Goal: Obtain resource: Obtain resource

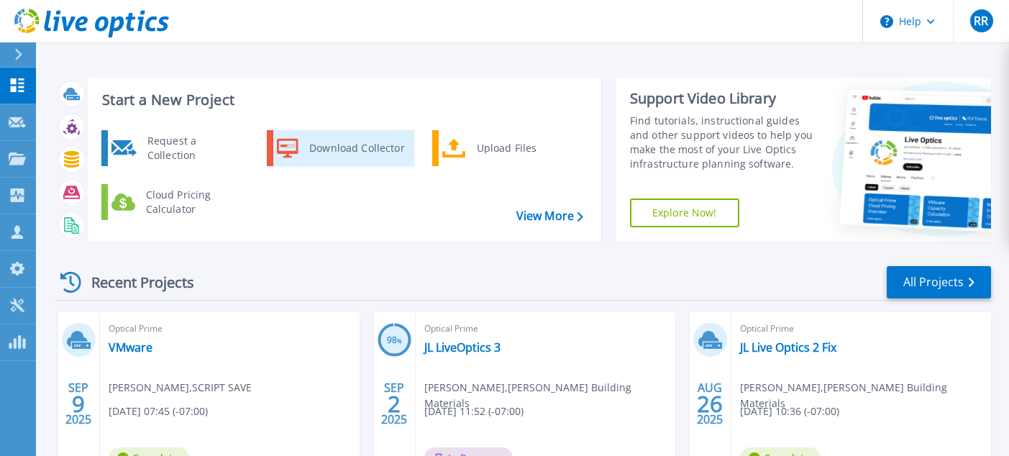
scroll to position [72, 0]
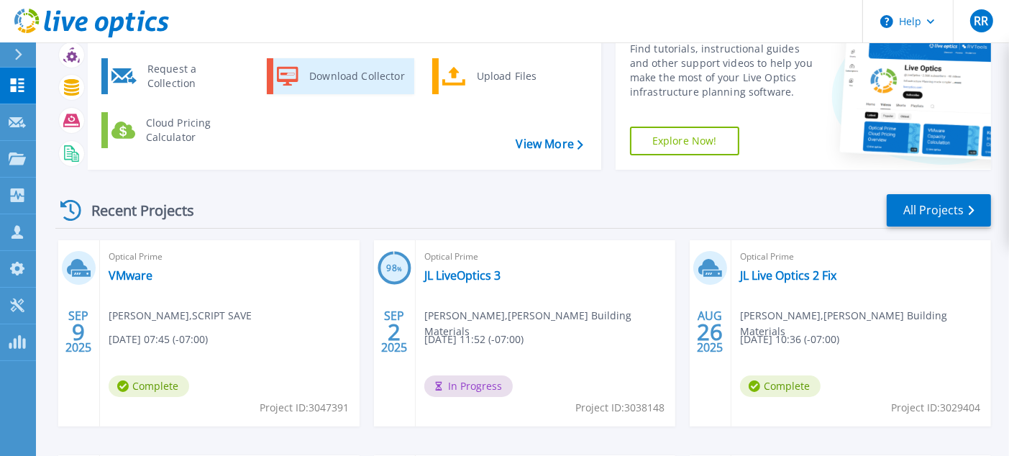
click at [329, 75] on div "Download Collector" at bounding box center [356, 76] width 109 height 29
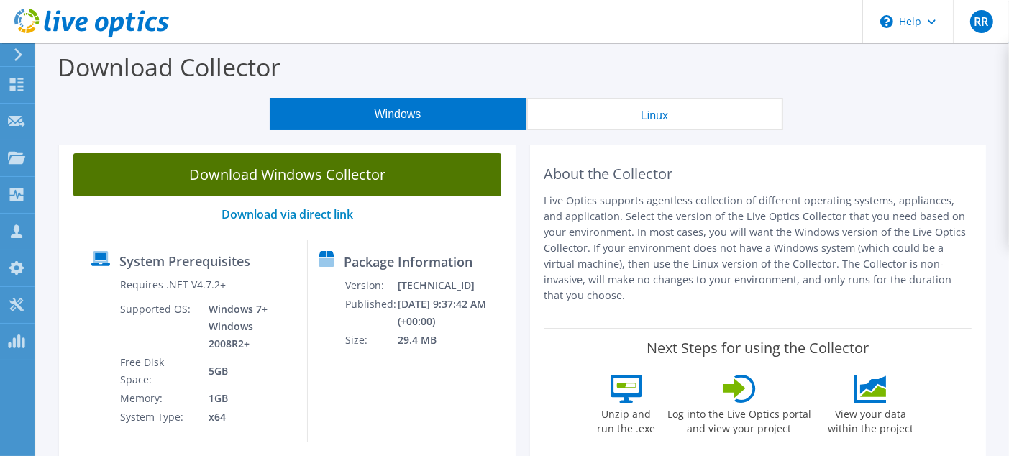
click at [303, 178] on link "Download Windows Collector" at bounding box center [287, 174] width 428 height 43
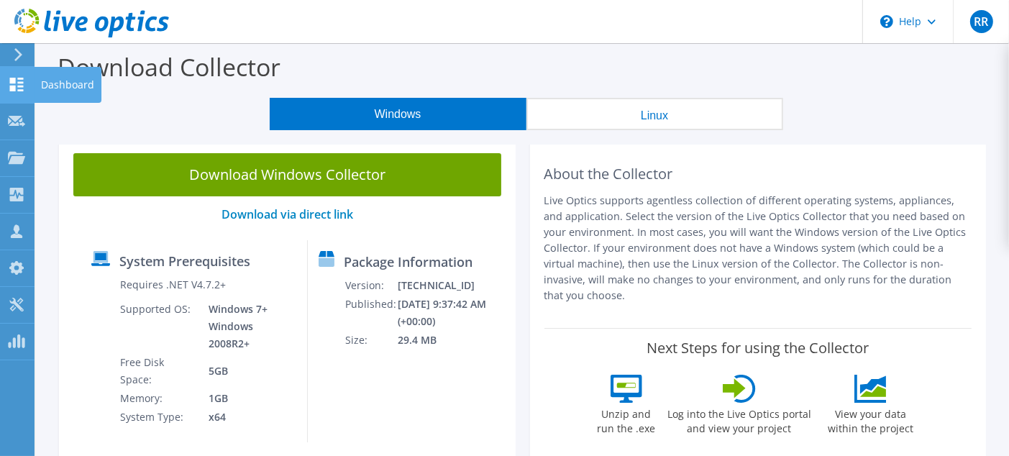
click at [17, 84] on icon at bounding box center [16, 85] width 17 height 14
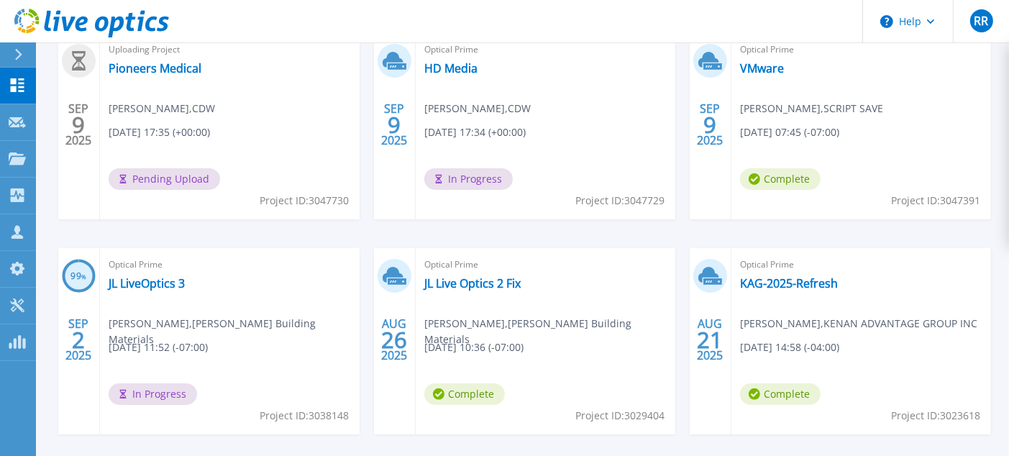
scroll to position [288, 0]
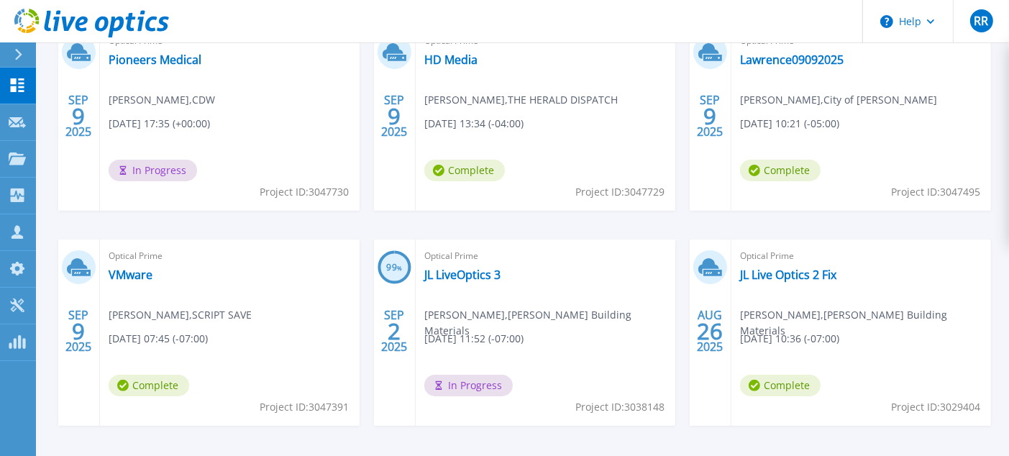
scroll to position [216, 0]
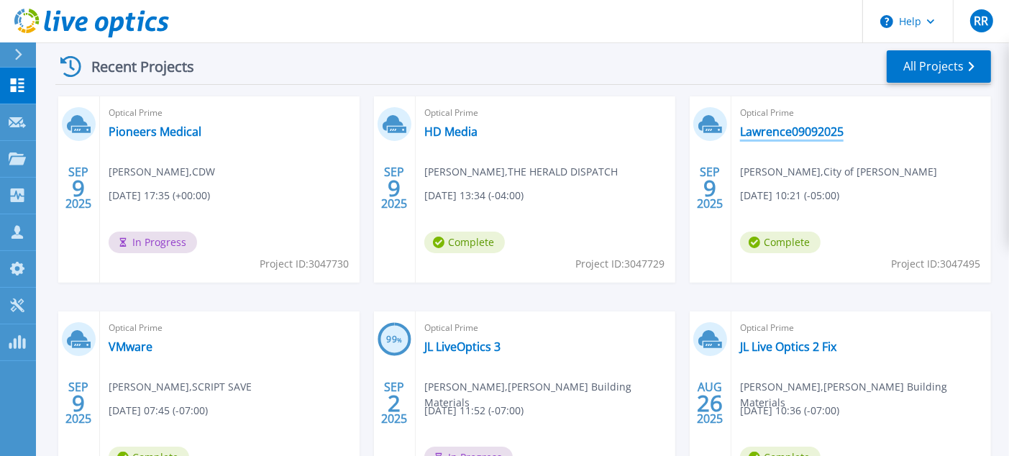
click at [809, 128] on link "Lawrence09092025" at bounding box center [792, 131] width 104 height 14
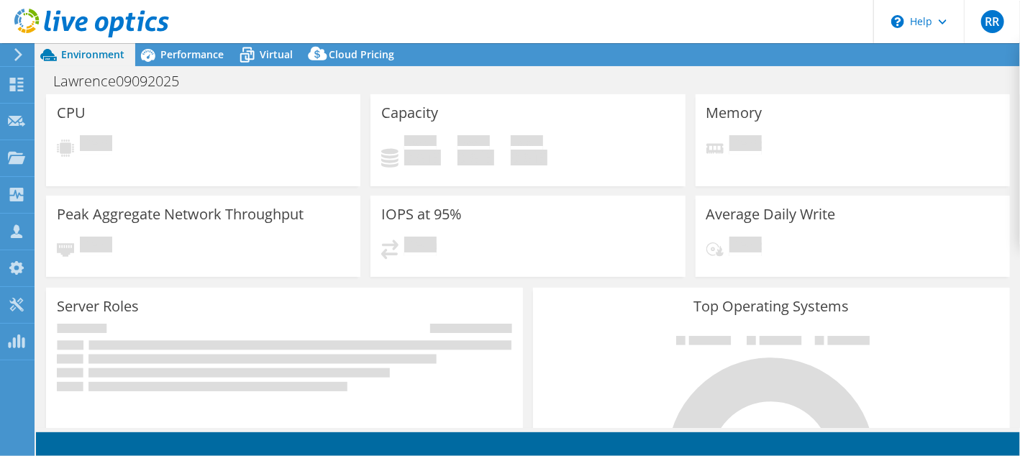
select select "USD"
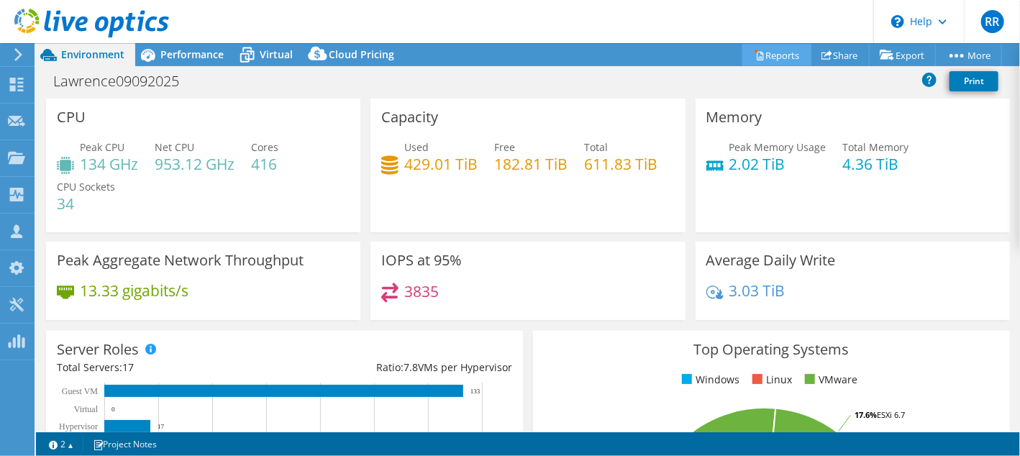
click at [754, 58] on icon at bounding box center [759, 55] width 11 height 11
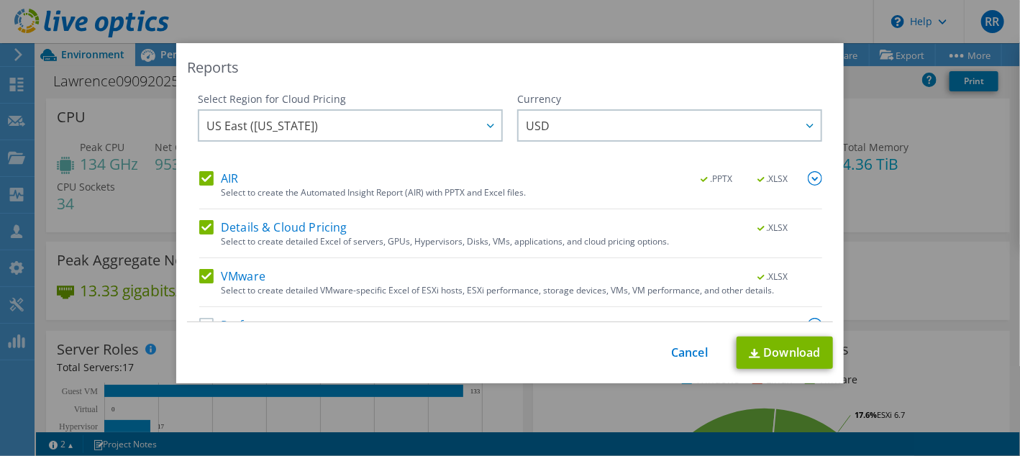
click at [209, 178] on label "AIR" at bounding box center [218, 178] width 39 height 14
click at [0, 0] on input "AIR" at bounding box center [0, 0] width 0 height 0
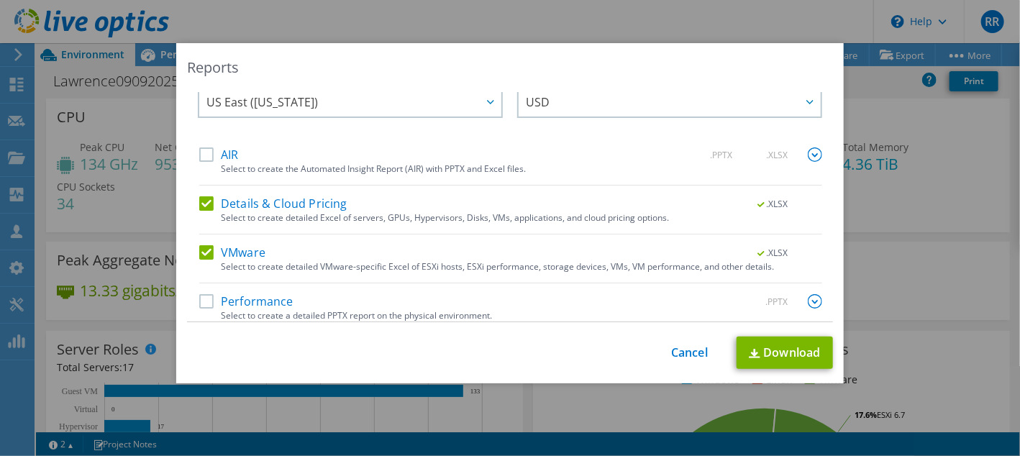
scroll to position [34, 0]
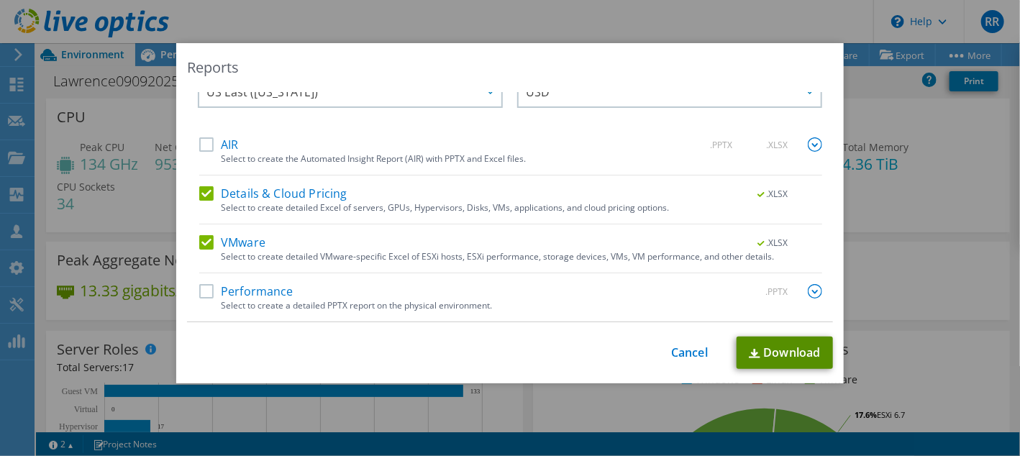
click at [786, 351] on link "Download" at bounding box center [785, 353] width 96 height 32
click at [682, 350] on link "Cancel" at bounding box center [689, 353] width 37 height 14
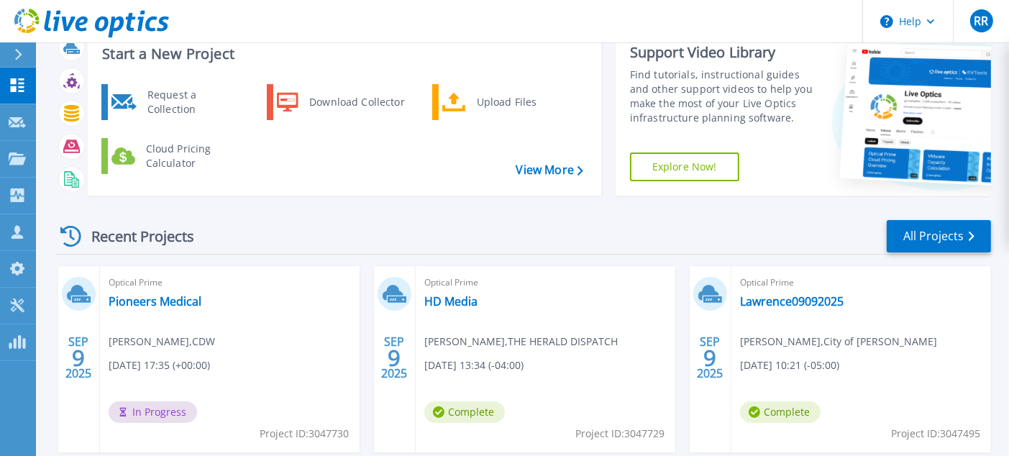
scroll to position [72, 0]
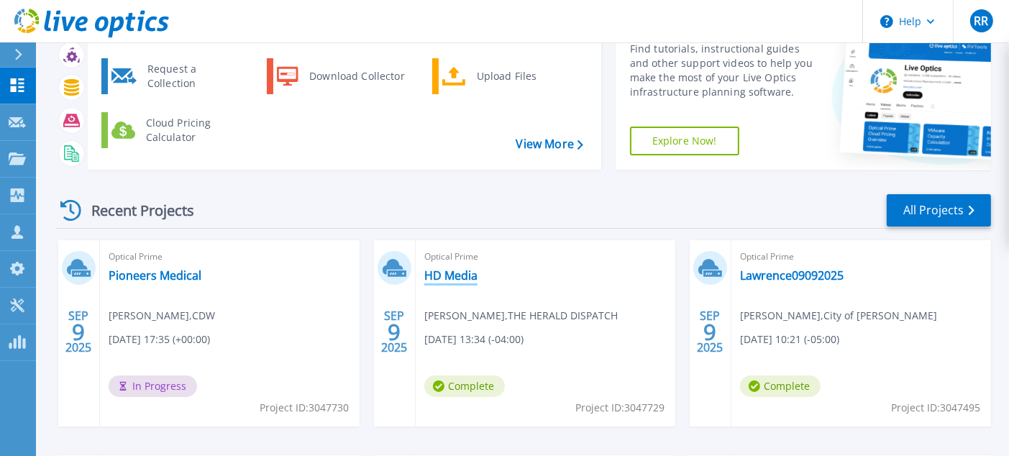
click at [457, 273] on link "HD Media" at bounding box center [450, 275] width 53 height 14
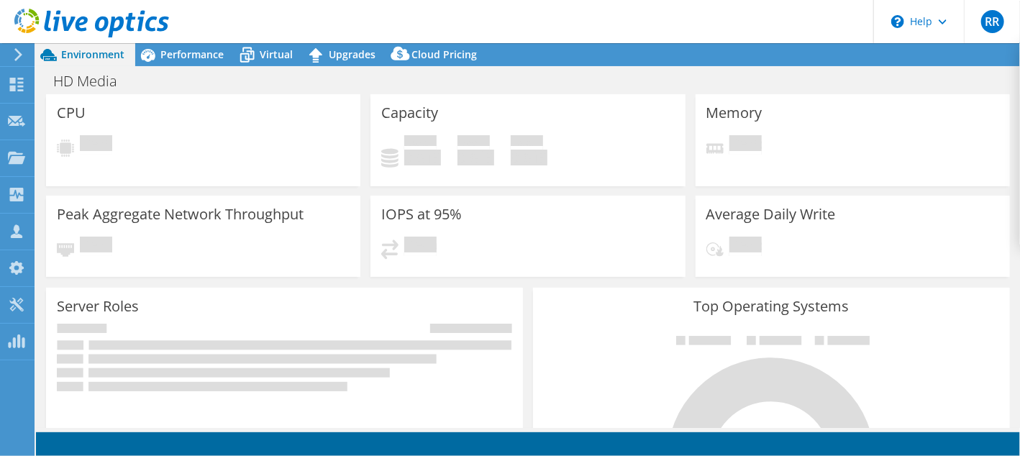
select select "USD"
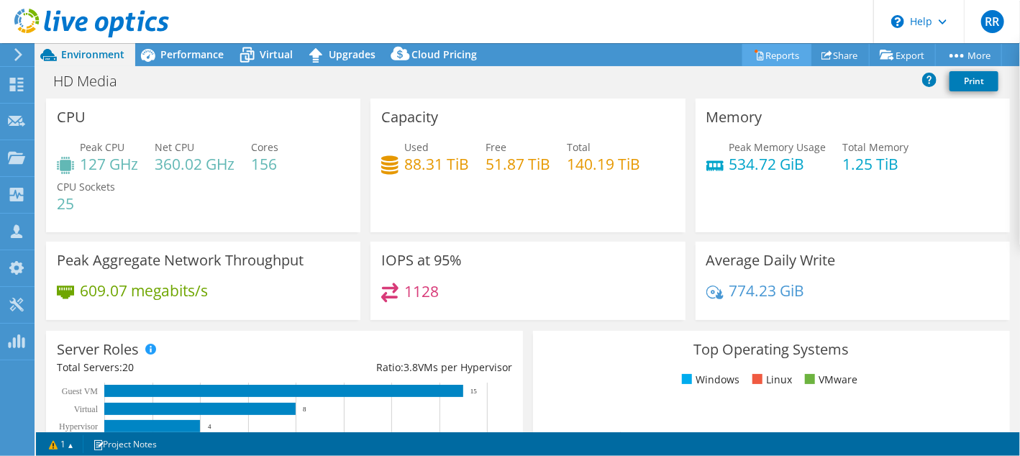
click at [766, 54] on link "Reports" at bounding box center [777, 55] width 69 height 22
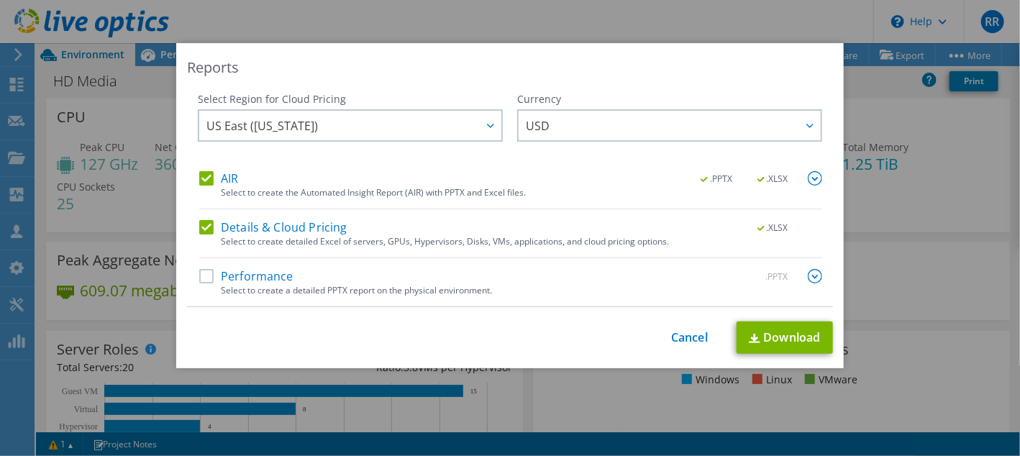
click at [199, 278] on label "Performance" at bounding box center [246, 276] width 94 height 14
click at [0, 0] on input "Performance" at bounding box center [0, 0] width 0 height 0
click at [200, 178] on label "AIR" at bounding box center [218, 178] width 39 height 14
click at [0, 0] on input "AIR" at bounding box center [0, 0] width 0 height 0
click at [771, 333] on link "Download" at bounding box center [785, 338] width 96 height 32
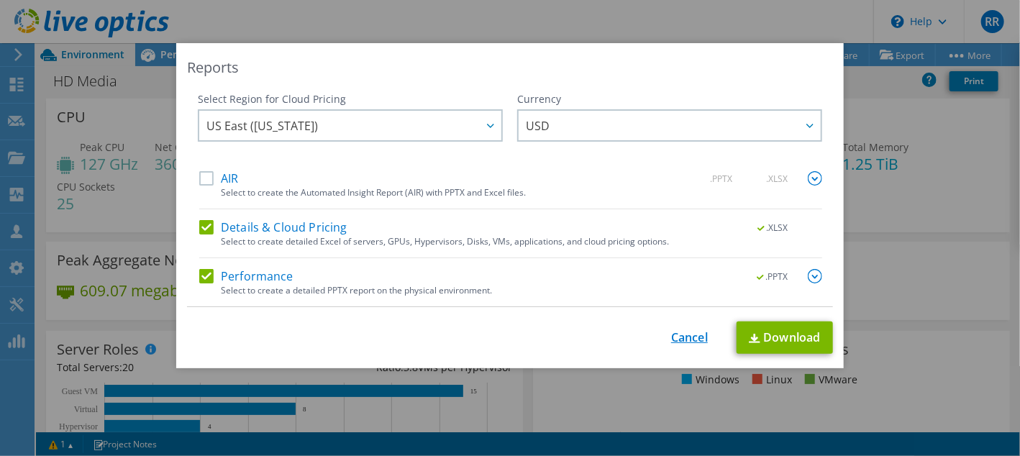
click at [676, 336] on link "Cancel" at bounding box center [689, 338] width 37 height 14
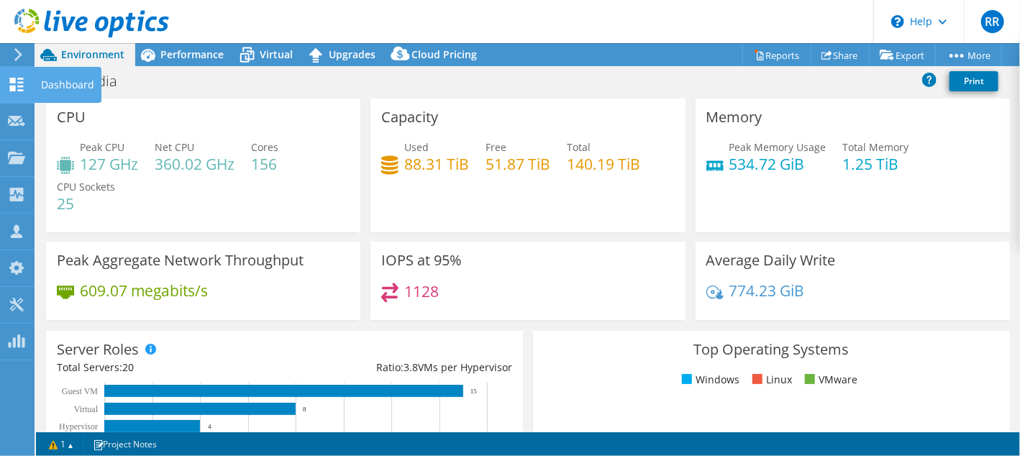
click at [69, 86] on div "Dashboard" at bounding box center [68, 85] width 68 height 36
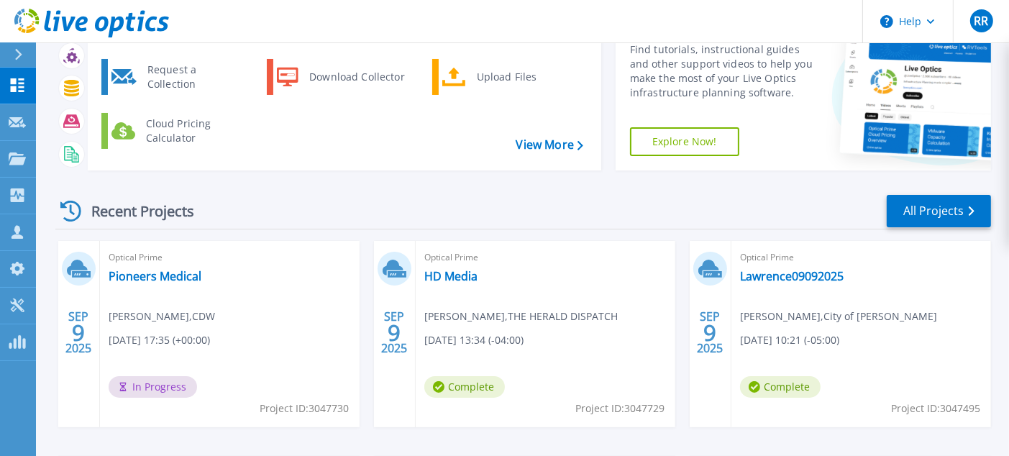
scroll to position [72, 0]
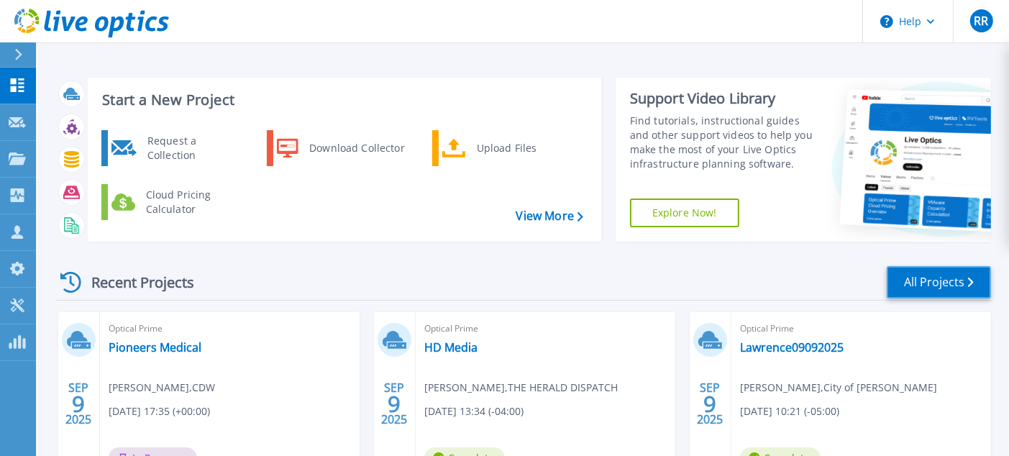
click at [930, 279] on link "All Projects" at bounding box center [939, 282] width 104 height 32
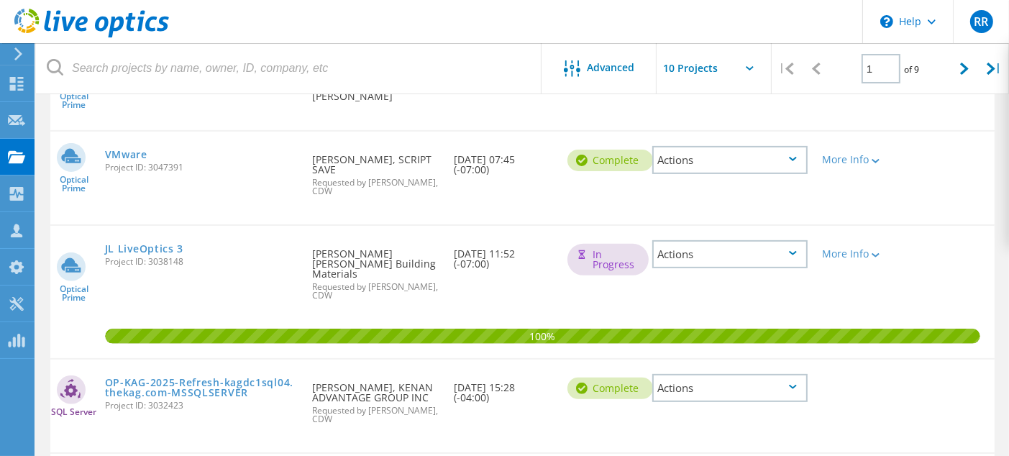
scroll to position [391, 0]
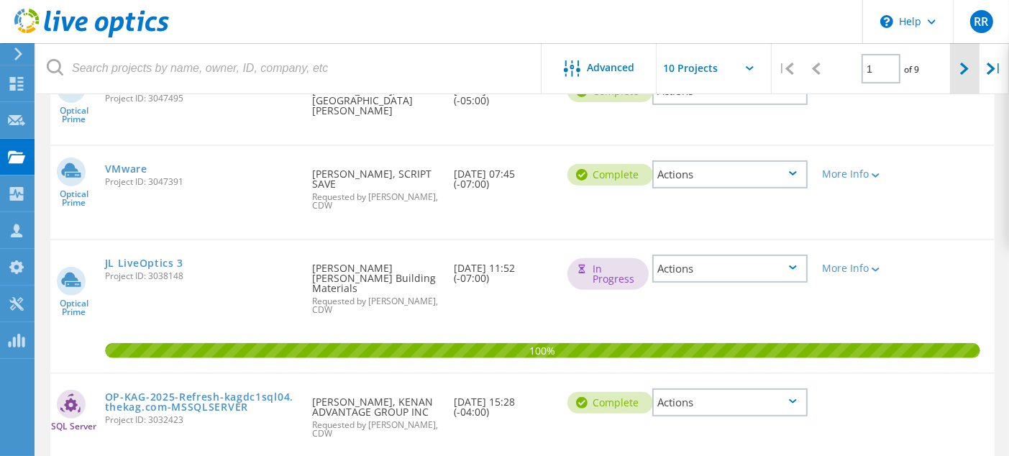
click at [968, 65] on icon at bounding box center [965, 69] width 9 height 12
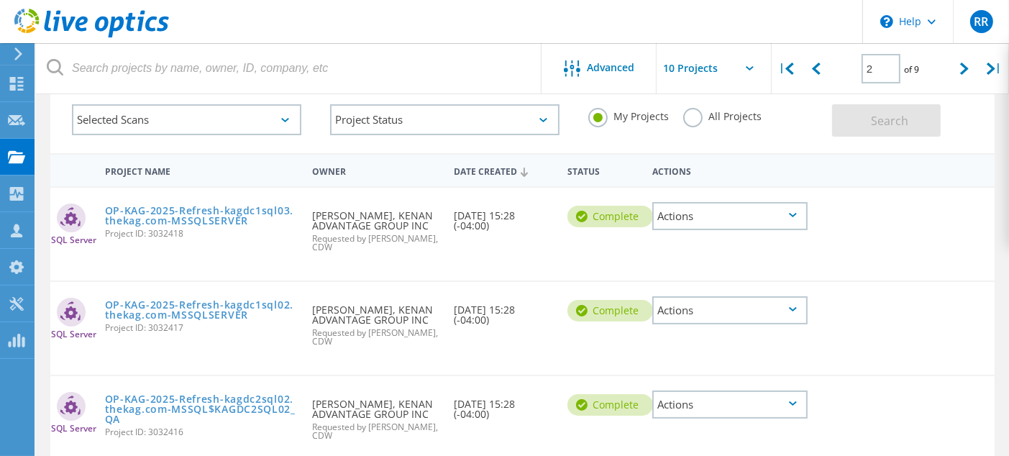
scroll to position [0, 0]
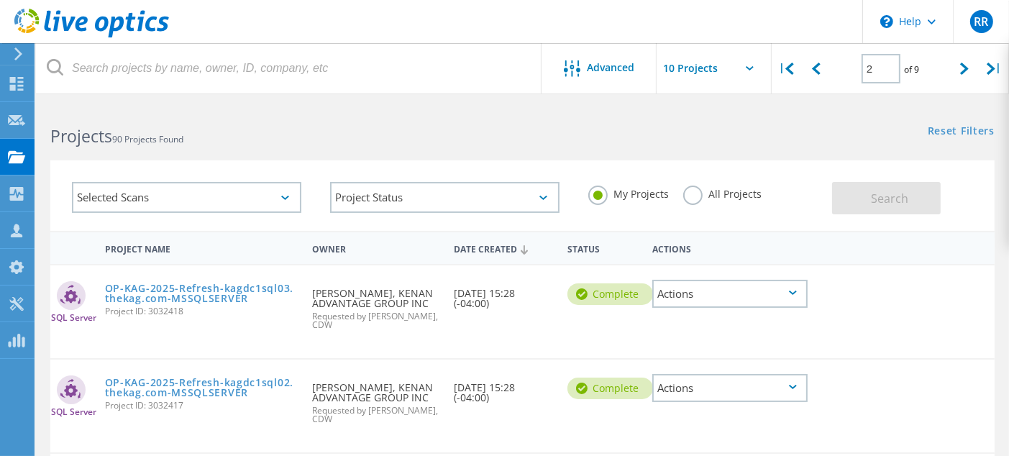
click at [253, 128] on h2 "Projects 90 Projects Found" at bounding box center [279, 136] width 458 height 24
click at [789, 74] on icon at bounding box center [790, 69] width 9 height 12
type input "1"
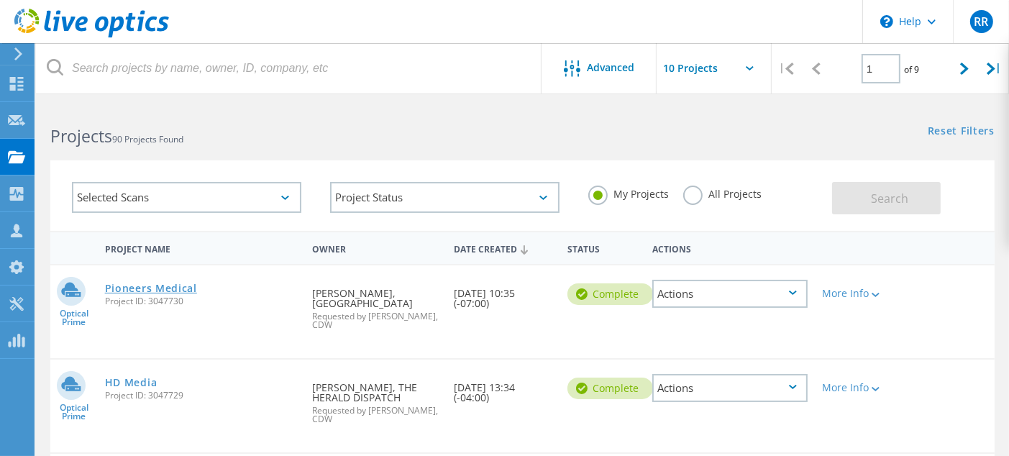
click at [142, 283] on link "Pioneers Medical" at bounding box center [151, 288] width 92 height 10
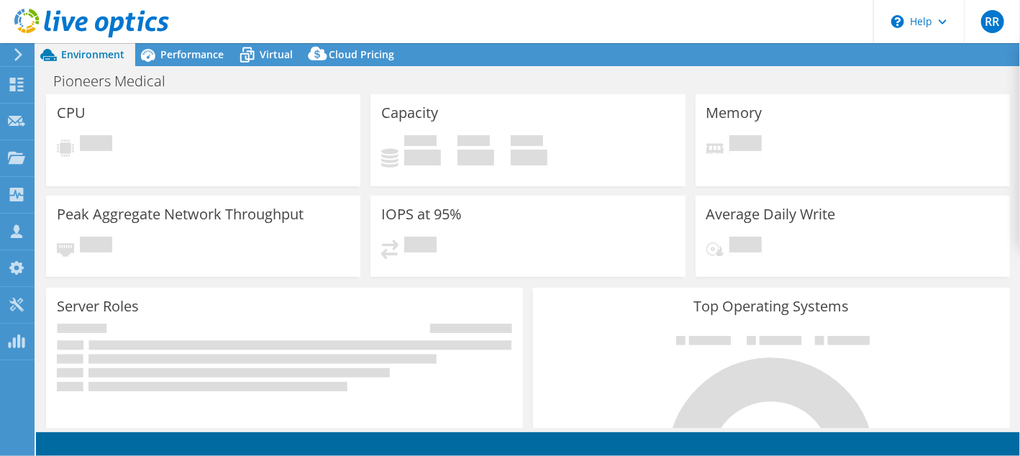
select select "USD"
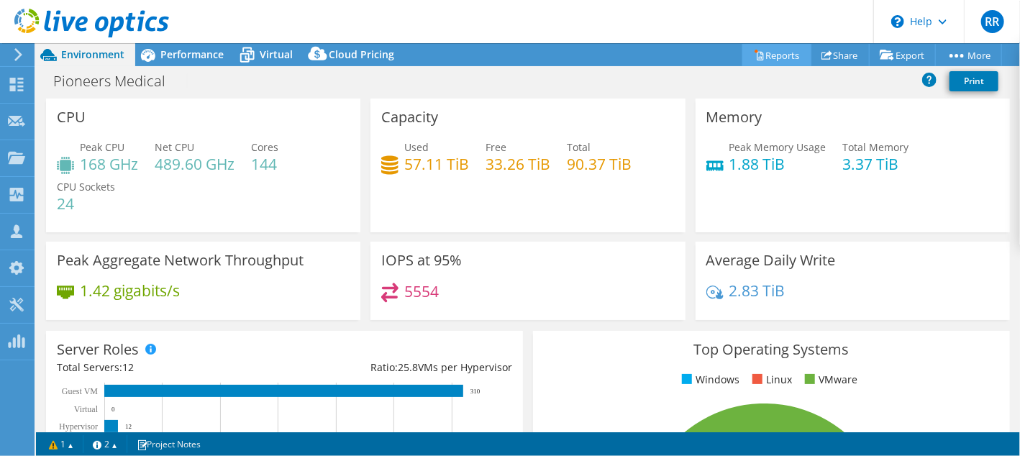
click at [773, 50] on link "Reports" at bounding box center [777, 55] width 69 height 22
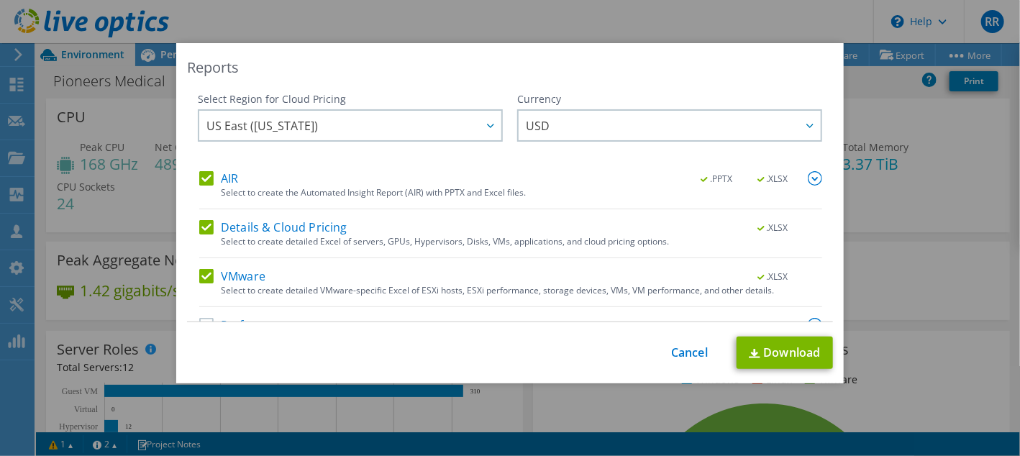
click at [199, 178] on label "AIR" at bounding box center [218, 178] width 39 height 14
click at [0, 0] on input "AIR" at bounding box center [0, 0] width 0 height 0
click at [778, 351] on link "Download" at bounding box center [785, 353] width 96 height 32
click at [681, 355] on link "Cancel" at bounding box center [689, 353] width 37 height 14
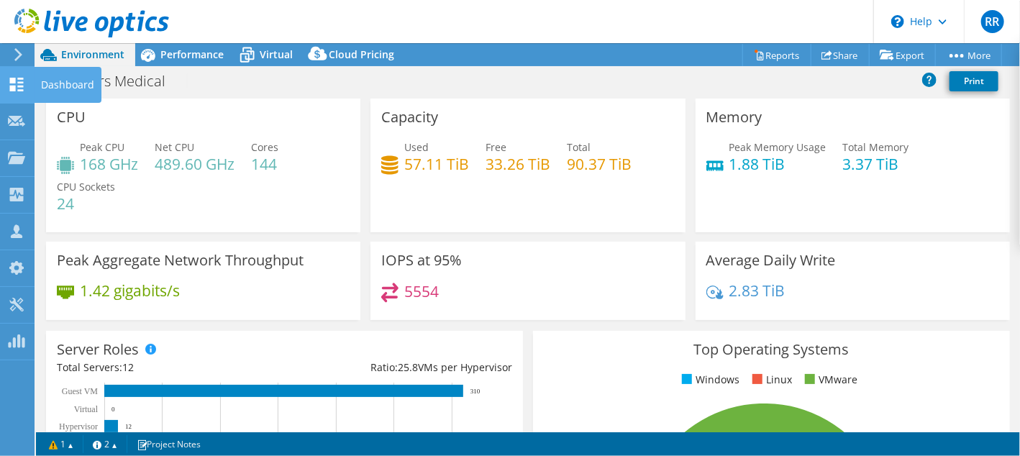
click at [75, 86] on div "Dashboard" at bounding box center [68, 85] width 68 height 36
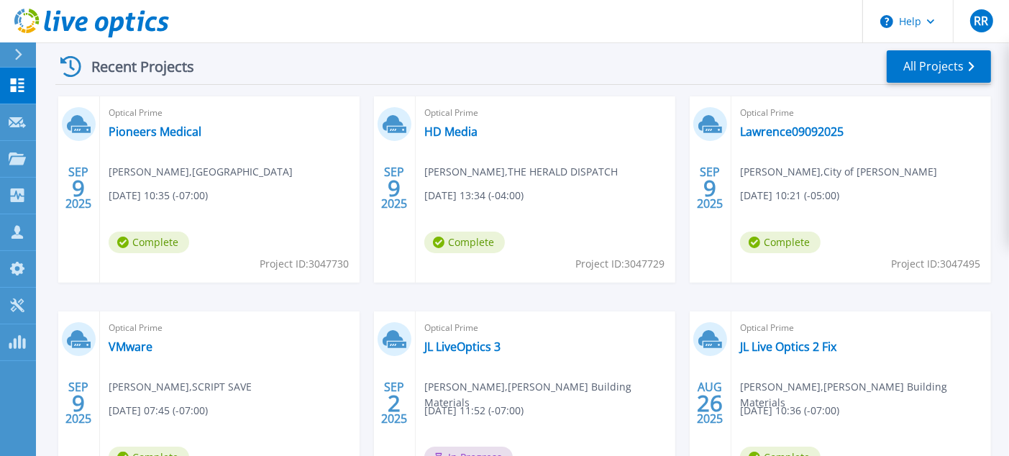
scroll to position [288, 0]
